Goal: Check status: Check status

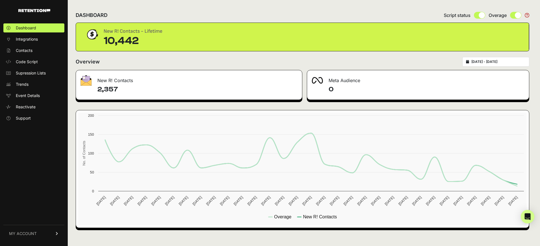
click at [490, 62] on input "[DATE] - [DATE]" at bounding box center [498, 62] width 54 height 5
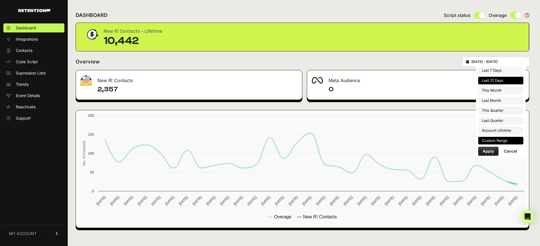
click at [492, 139] on li "Custom Range" at bounding box center [500, 141] width 45 height 8
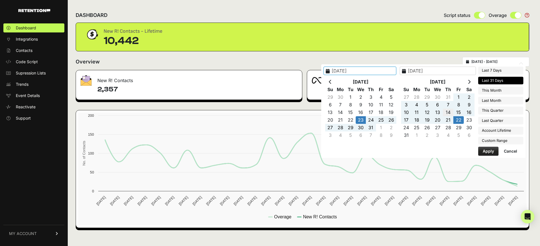
type input "[DATE]"
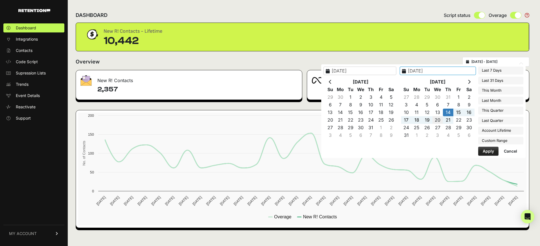
type input "[DATE]"
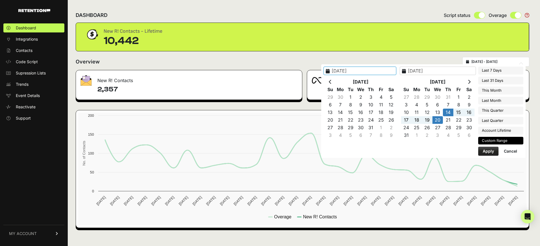
type input "[DATE]"
drag, startPoint x: 477, startPoint y: 150, endPoint x: 492, endPoint y: 154, distance: 15.4
click at [485, 152] on div "2025-08-[DATE] Mo Tu We Th Fr Sa 29 30 1 2 3 4 5 6 7 8 9 10 11 12 13 14 15 16 1…" at bounding box center [423, 111] width 204 height 94
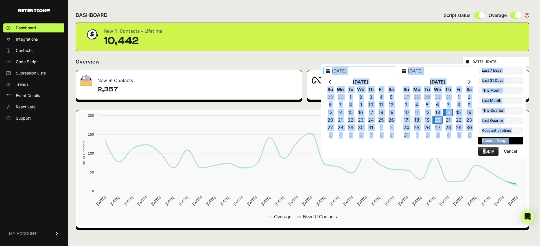
click at [490, 152] on button "Apply" at bounding box center [488, 151] width 20 height 9
type input "[DATE] - [DATE]"
